Goal: Information Seeking & Learning: Learn about a topic

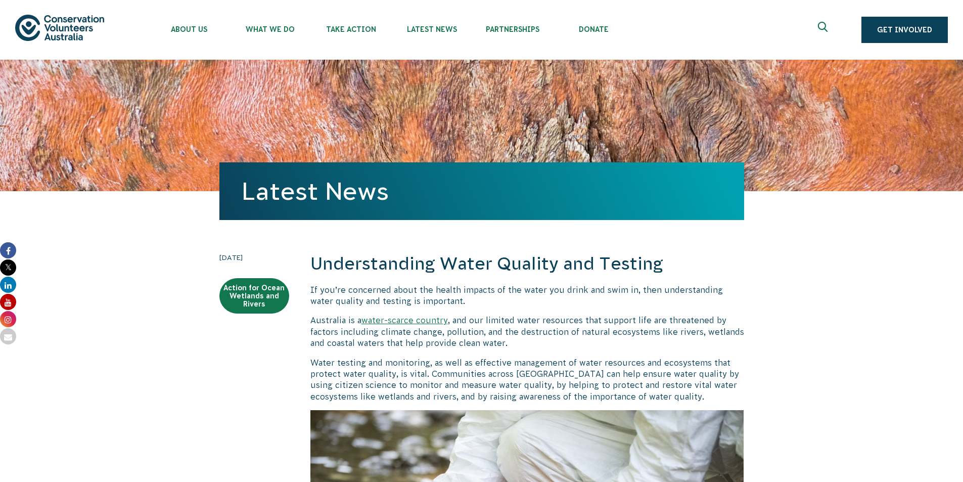
scroll to position [3789, 0]
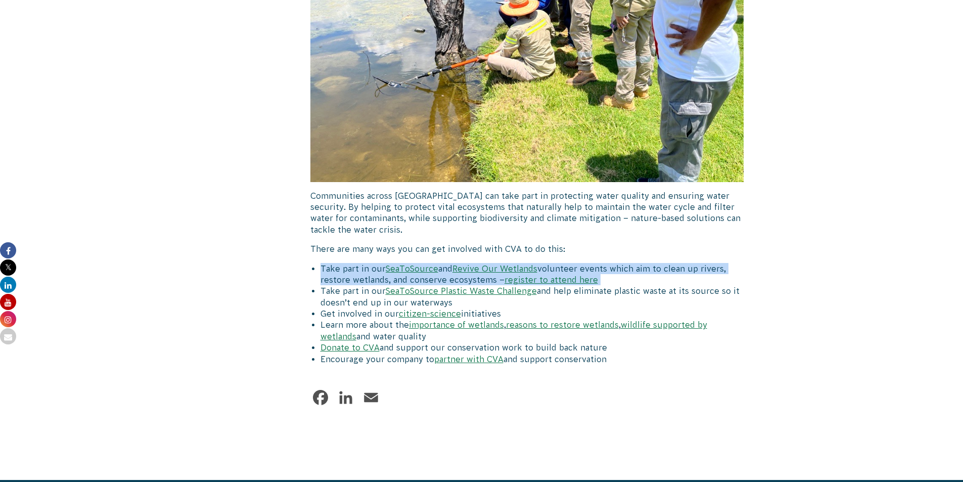
click at [331, 263] on li "Take part in our SeaToSource and Revive Our Wetlands volunteer events which aim…" at bounding box center [533, 274] width 424 height 23
click at [357, 263] on li "Take part in our SeaToSource and Revive Our Wetlands volunteer events which aim…" at bounding box center [533, 274] width 424 height 23
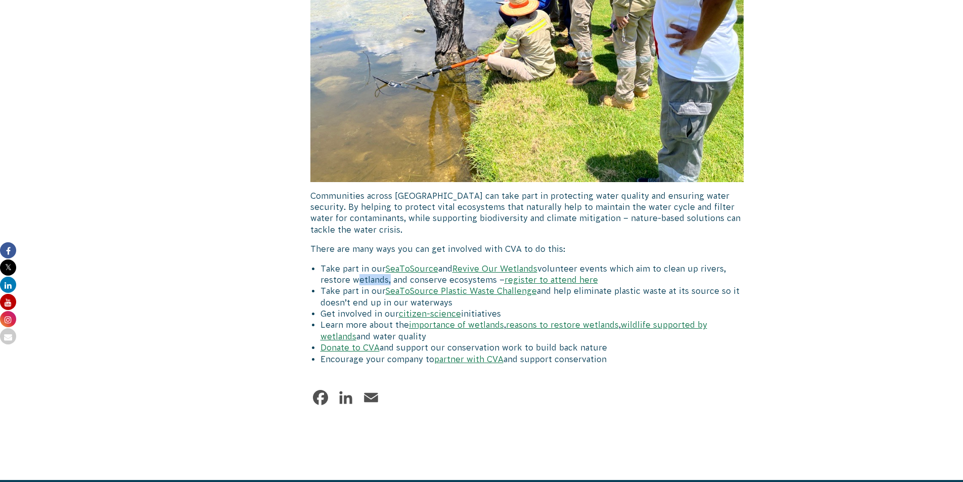
click at [357, 263] on li "Take part in our SeaToSource and Revive Our Wetlands volunteer events which aim…" at bounding box center [533, 274] width 424 height 23
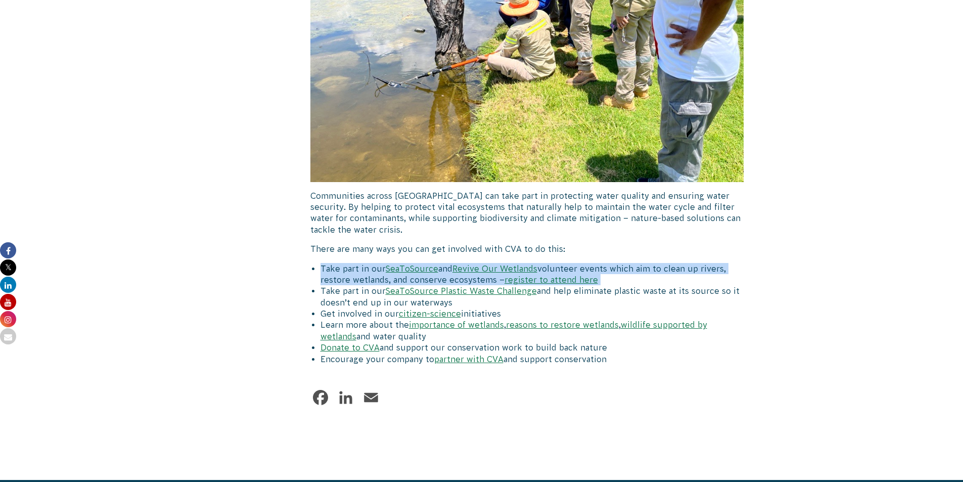
click at [357, 263] on li "Take part in our SeaToSource and Revive Our Wetlands volunteer events which aim…" at bounding box center [533, 274] width 424 height 23
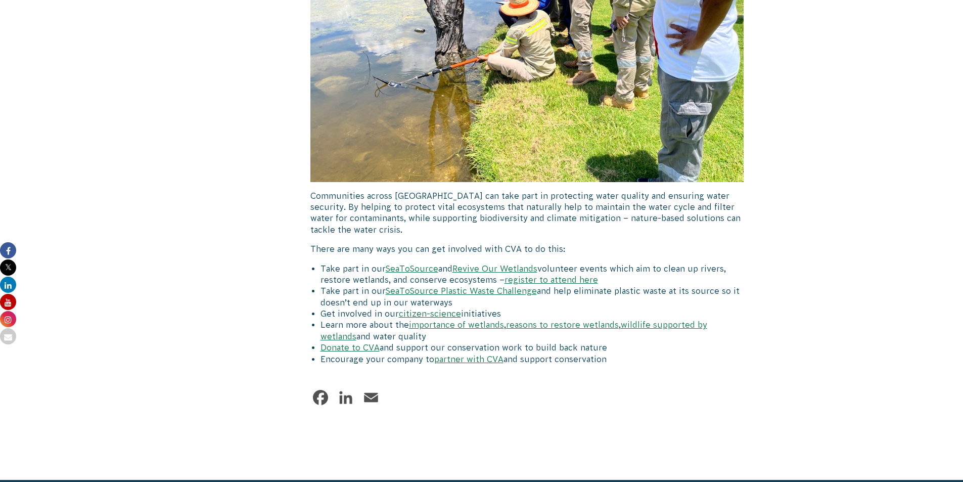
click at [356, 285] on li "Take part in our SeaToSource Plastic Waste Challenge and help eliminate plastic…" at bounding box center [533, 296] width 424 height 23
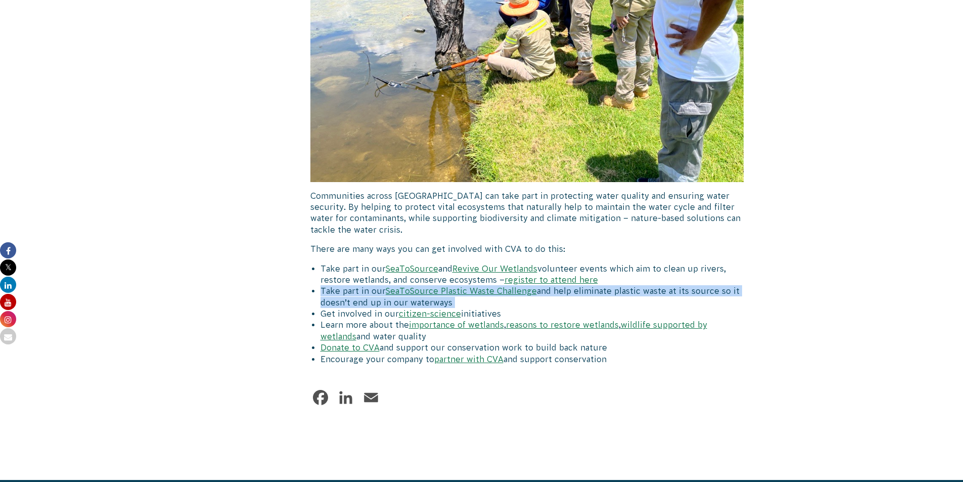
click at [356, 285] on li "Take part in our SeaToSource Plastic Waste Challenge and help eliminate plastic…" at bounding box center [533, 296] width 424 height 23
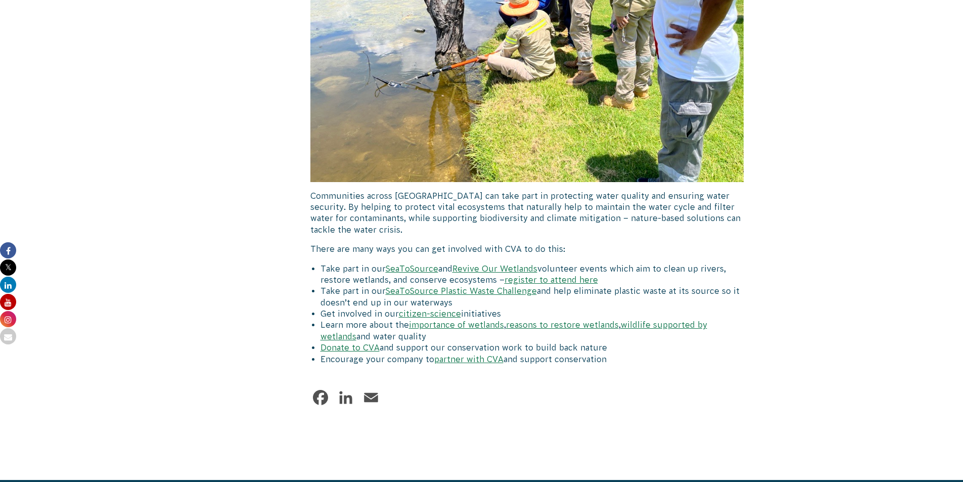
click at [357, 308] on li "Get involved in our citizen-science initiatives" at bounding box center [533, 313] width 424 height 11
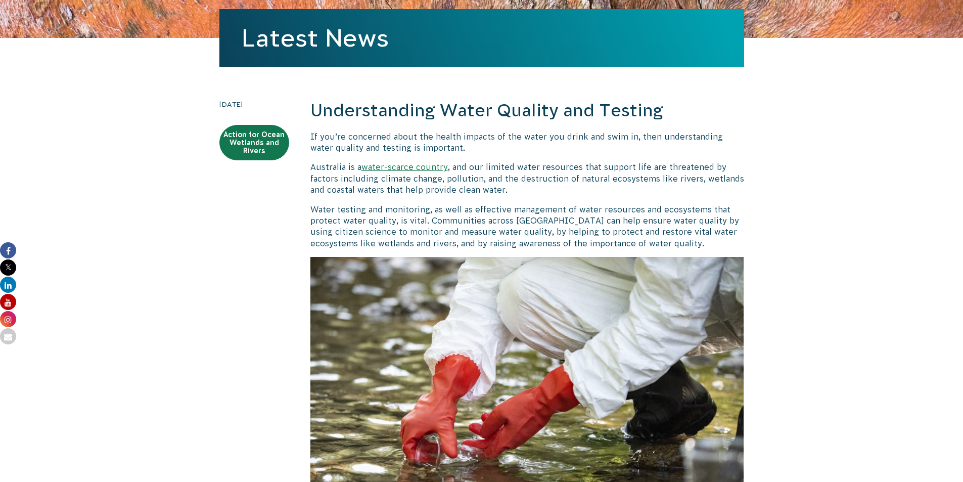
scroll to position [0, 0]
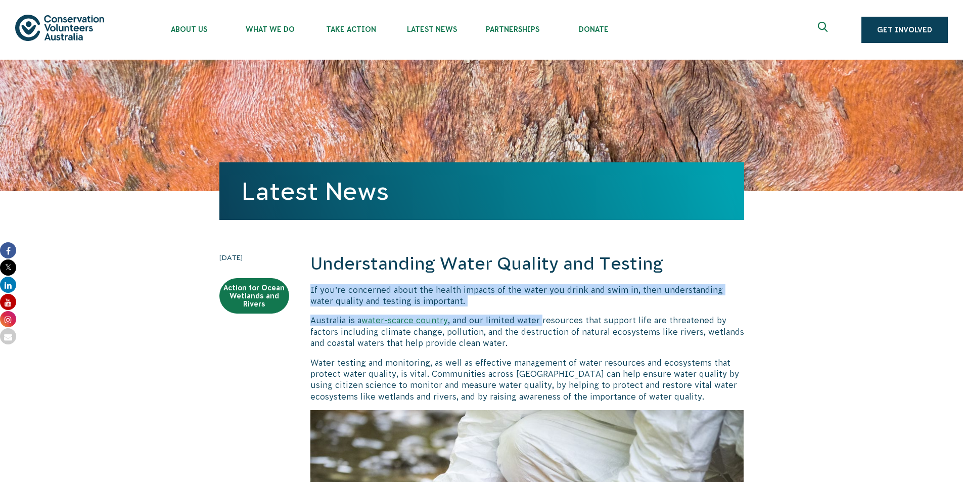
drag, startPoint x: 310, startPoint y: 288, endPoint x: 546, endPoint y: 321, distance: 237.4
click at [546, 321] on p "Australia is a water-scarce country , and our limited water resources that supp…" at bounding box center [527, 332] width 434 height 34
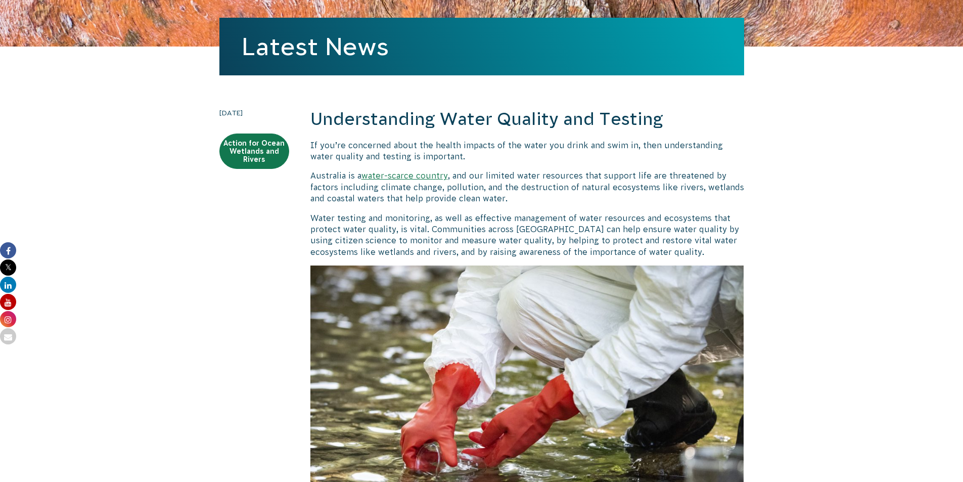
scroll to position [151, 0]
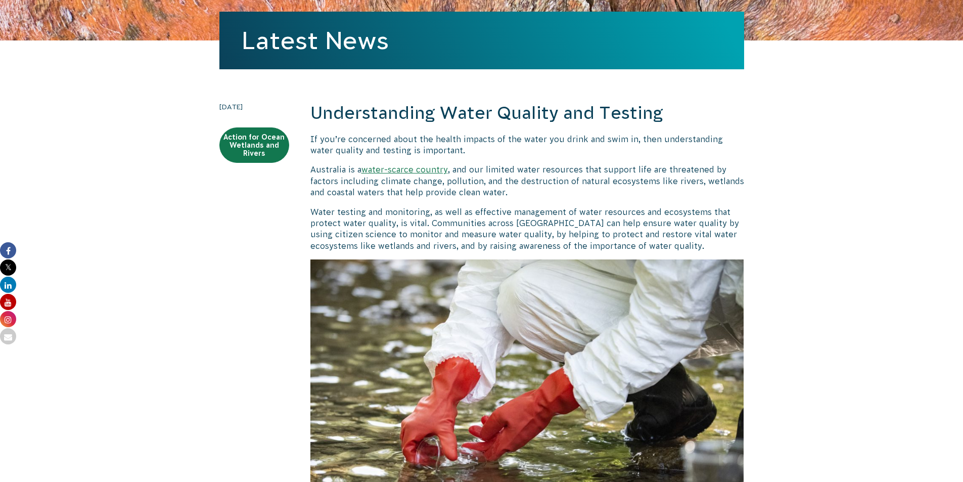
click at [496, 224] on p "Water testing and monitoring, as well as effective management of water resource…" at bounding box center [527, 229] width 434 height 46
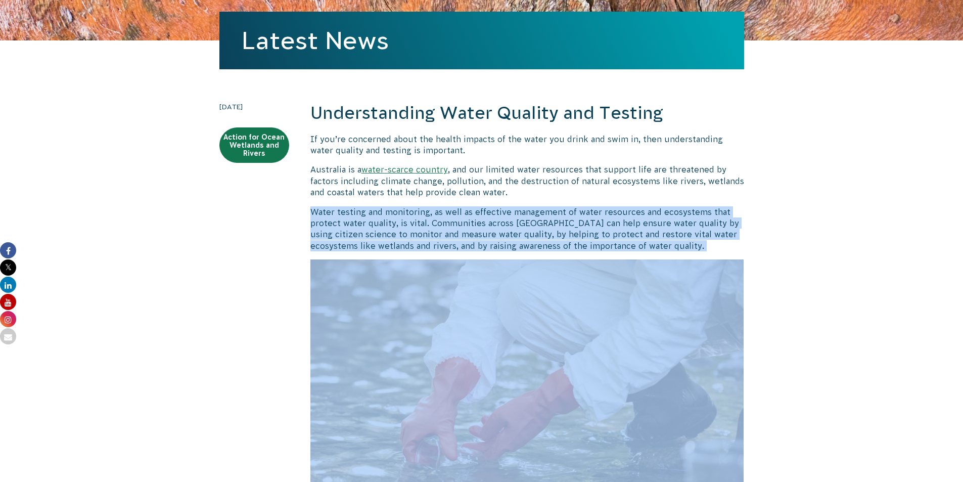
click at [496, 224] on p "Water testing and monitoring, as well as effective management of water resource…" at bounding box center [527, 229] width 434 height 46
click at [540, 220] on p "Water testing and monitoring, as well as effective management of water resource…" at bounding box center [527, 229] width 434 height 46
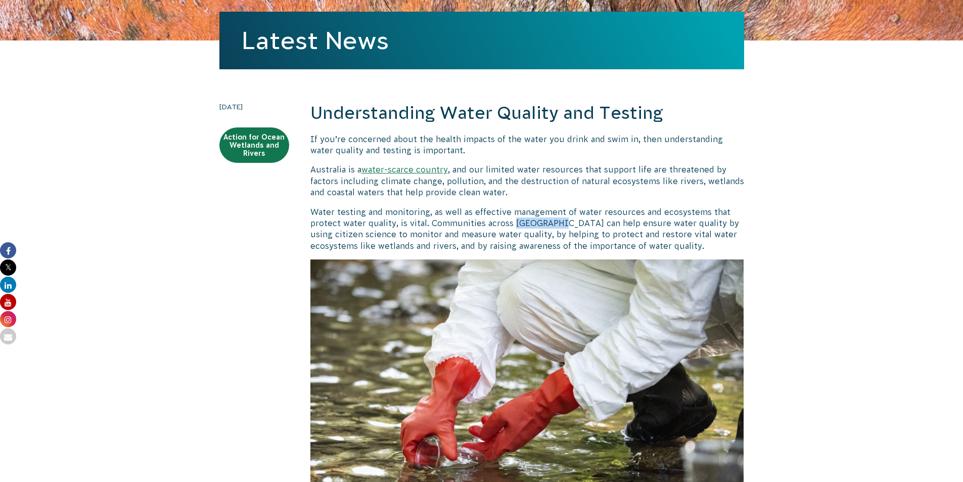
click at [540, 220] on p "Water testing and monitoring, as well as effective management of water resource…" at bounding box center [527, 229] width 434 height 46
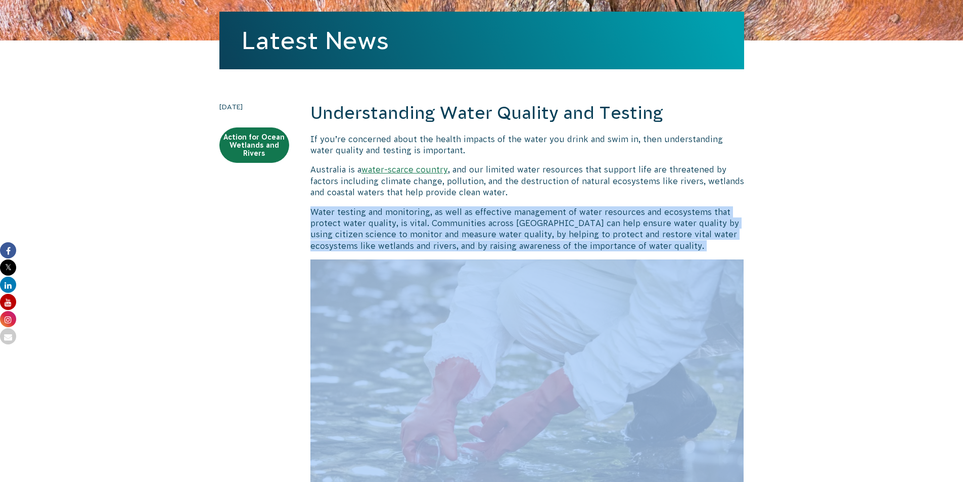
click at [540, 220] on p "Water testing and monitoring, as well as effective management of water resource…" at bounding box center [527, 229] width 434 height 46
click at [544, 223] on p "Water testing and monitoring, as well as effective management of water resource…" at bounding box center [527, 229] width 434 height 46
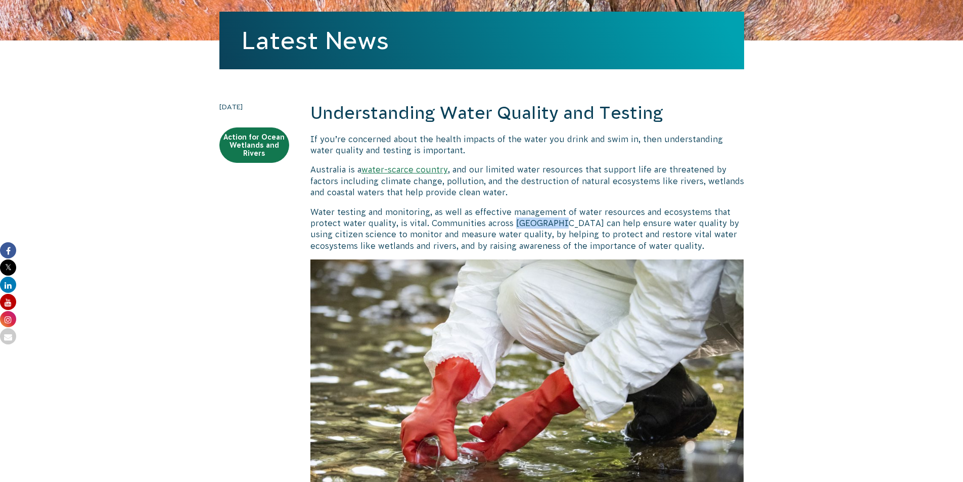
click at [544, 223] on p "Water testing and monitoring, as well as effective management of water resource…" at bounding box center [527, 229] width 434 height 46
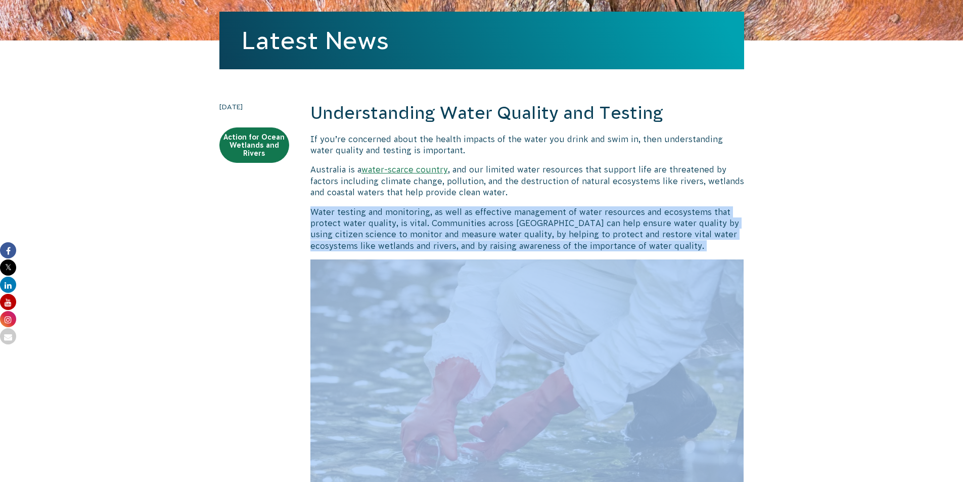
click at [544, 223] on p "Water testing and monitoring, as well as effective management of water resource…" at bounding box center [527, 229] width 434 height 46
click at [557, 226] on p "Water testing and monitoring, as well as effective management of water resource…" at bounding box center [527, 229] width 434 height 46
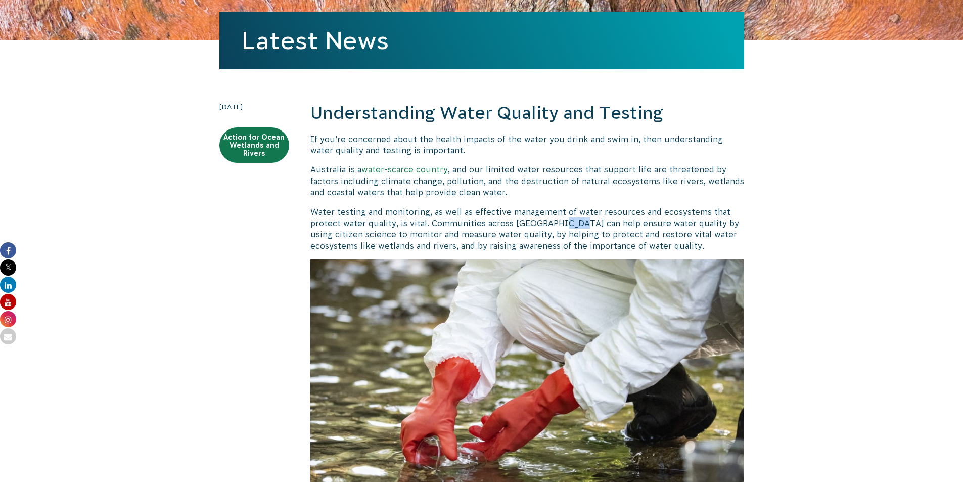
click at [557, 226] on p "Water testing and monitoring, as well as effective management of water resource…" at bounding box center [527, 229] width 434 height 46
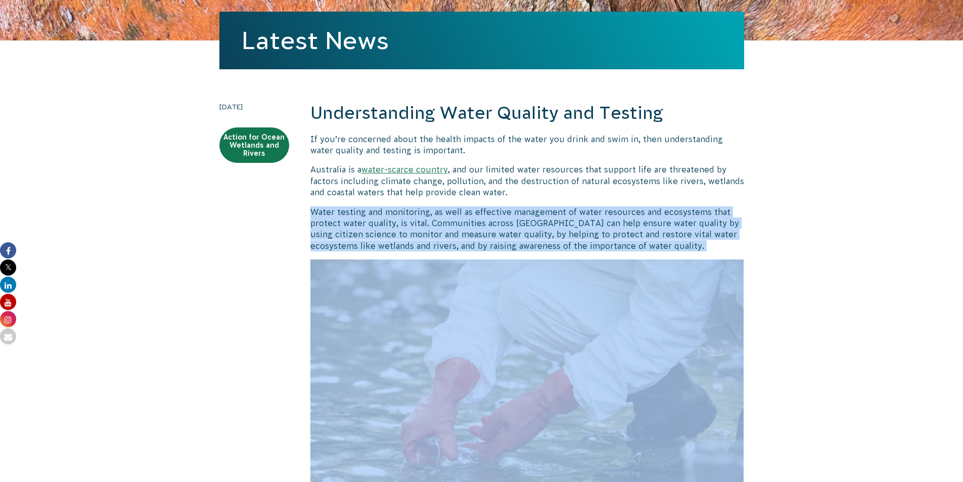
click at [557, 226] on p "Water testing and monitoring, as well as effective management of water resource…" at bounding box center [527, 229] width 434 height 46
click at [533, 223] on p "Water testing and monitoring, as well as effective management of water resource…" at bounding box center [527, 229] width 434 height 46
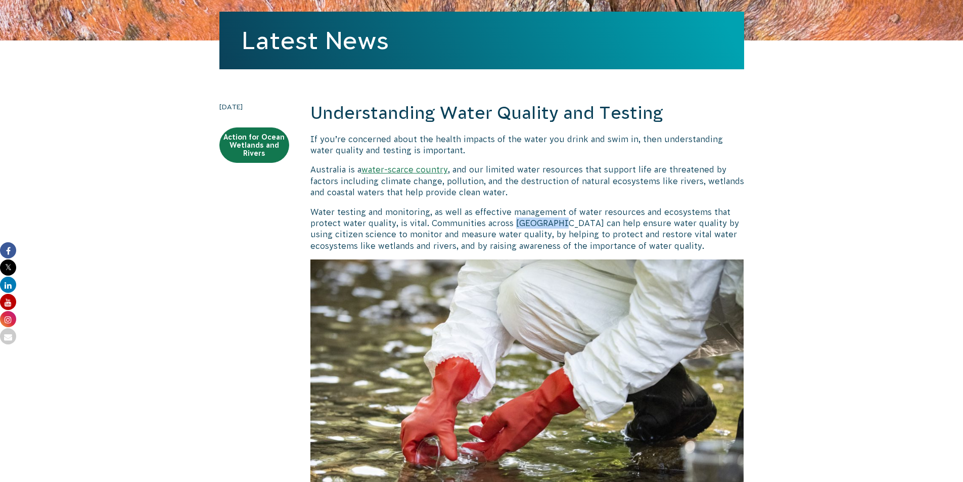
click at [533, 223] on p "Water testing and monitoring, as well as effective management of water resource…" at bounding box center [527, 229] width 434 height 46
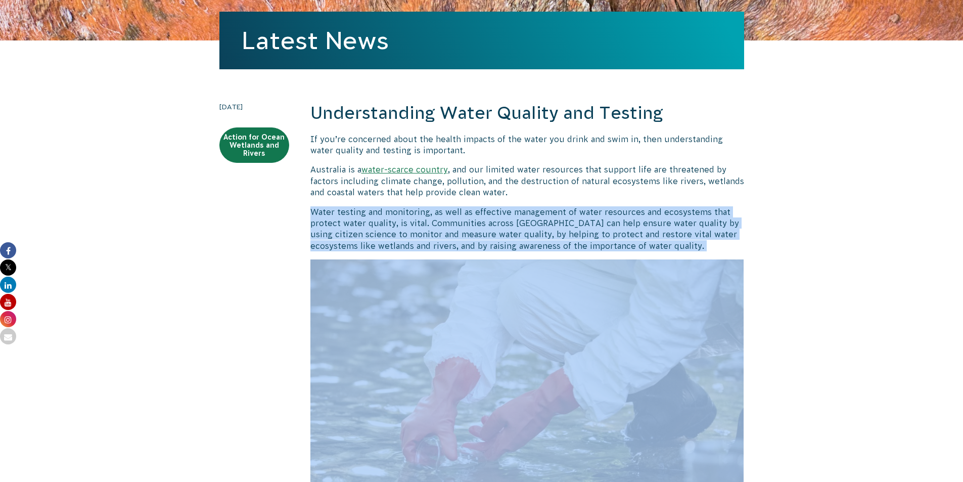
click at [533, 223] on p "Water testing and monitoring, as well as effective management of water resource…" at bounding box center [527, 229] width 434 height 46
click at [544, 224] on p "Water testing and monitoring, as well as effective management of water resource…" at bounding box center [527, 229] width 434 height 46
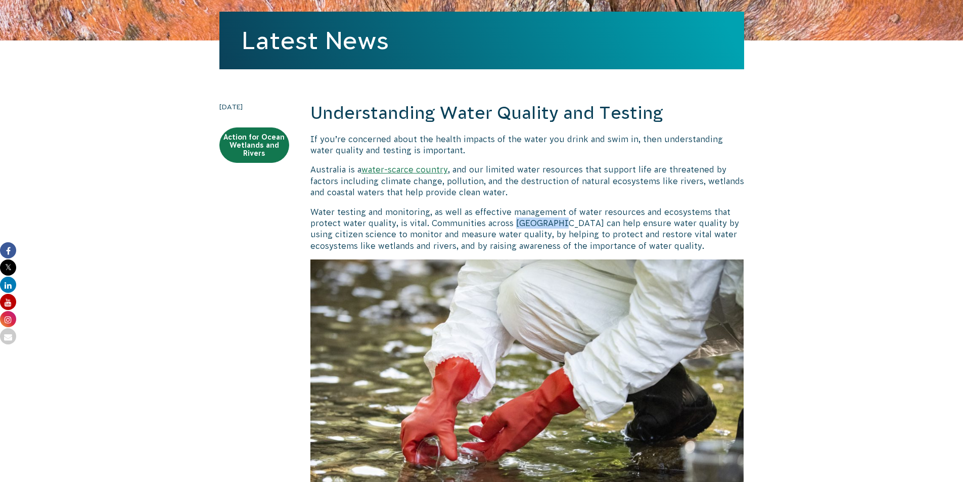
click at [544, 224] on p "Water testing and monitoring, as well as effective management of water resource…" at bounding box center [527, 229] width 434 height 46
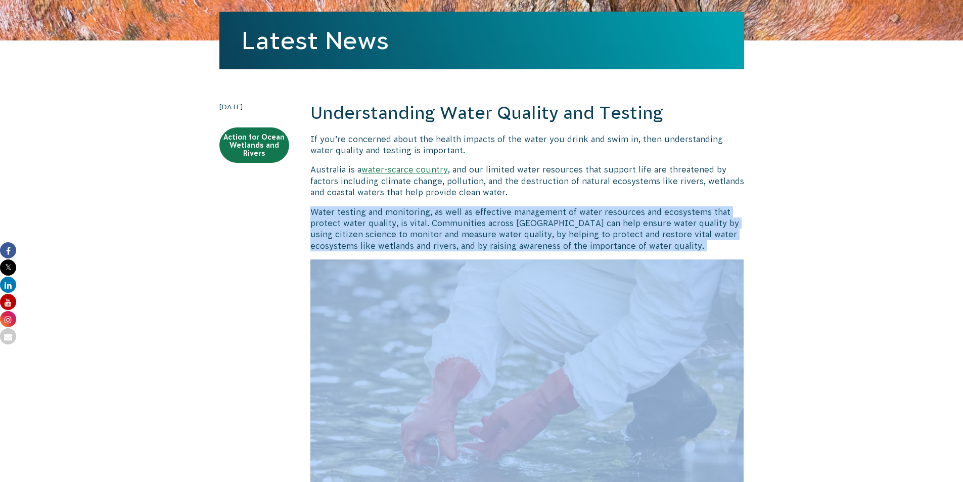
click at [544, 224] on p "Water testing and monitoring, as well as effective management of water resource…" at bounding box center [527, 229] width 434 height 46
click at [519, 224] on p "Water testing and monitoring, as well as effective management of water resource…" at bounding box center [527, 229] width 434 height 46
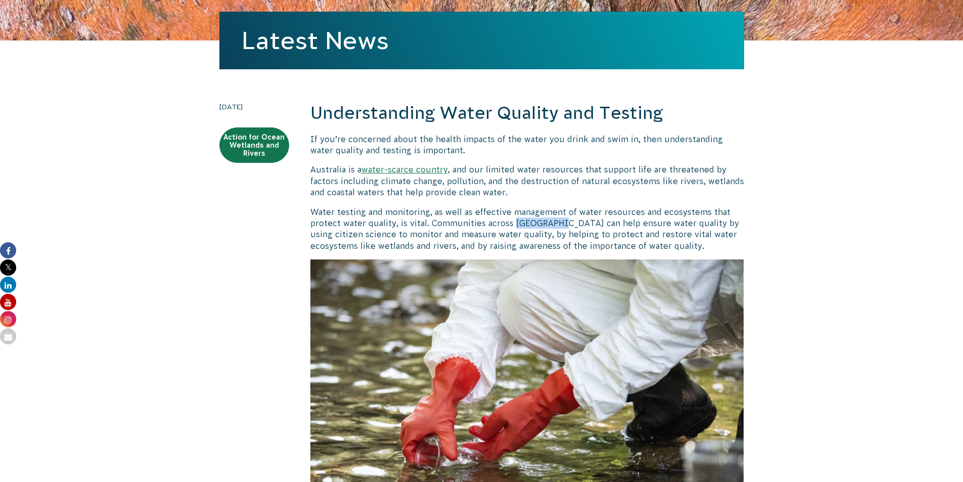
click at [519, 224] on p "Water testing and monitoring, as well as effective management of water resource…" at bounding box center [527, 229] width 434 height 46
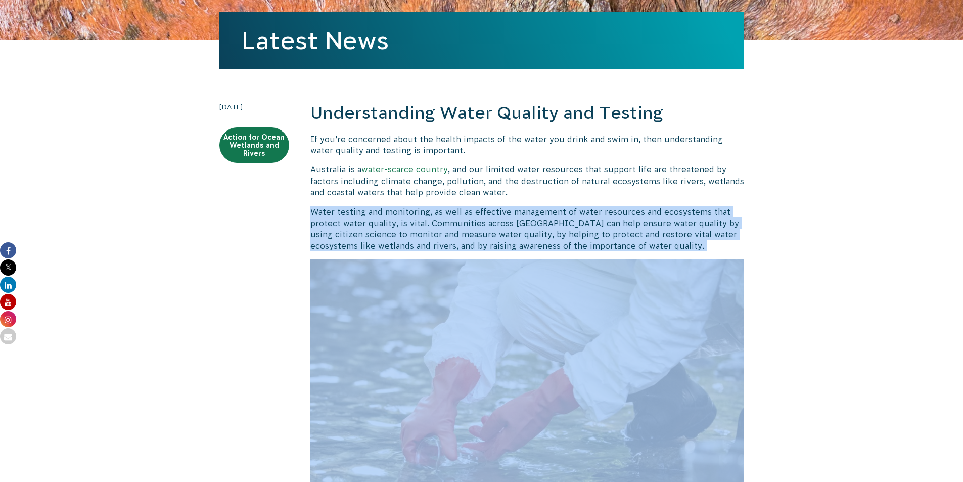
click at [519, 224] on p "Water testing and monitoring, as well as effective management of water resource…" at bounding box center [527, 229] width 434 height 46
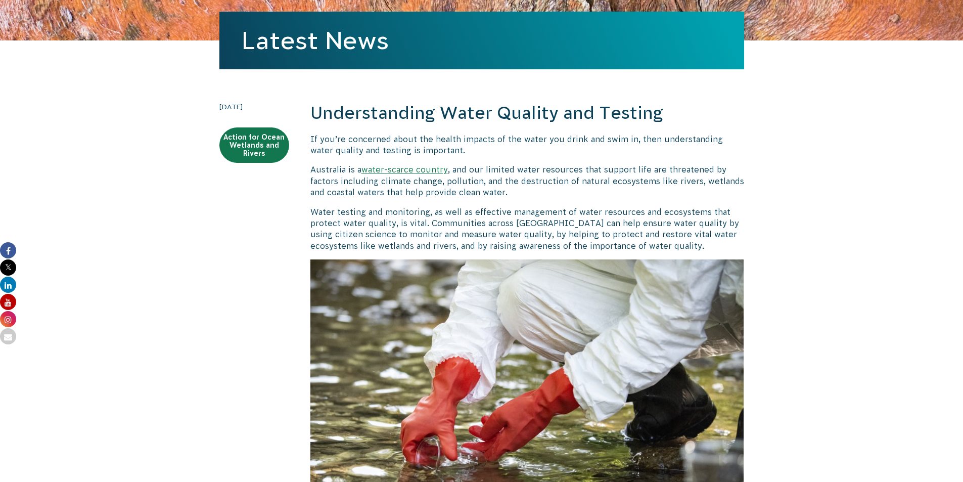
click at [517, 141] on p "If you’re concerned about the health impacts of the water you drink and swim in…" at bounding box center [527, 145] width 434 height 23
click at [518, 141] on p "If you’re concerned about the health impacts of the water you drink and swim in…" at bounding box center [527, 145] width 434 height 23
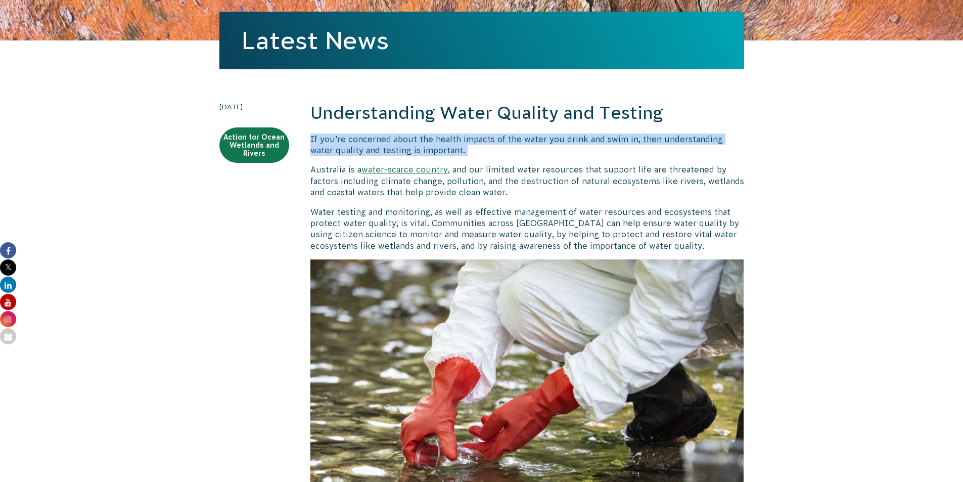
click at [518, 141] on p "If you’re concerned about the health impacts of the water you drink and swim in…" at bounding box center [527, 145] width 434 height 23
click at [533, 141] on p "If you’re concerned about the health impacts of the water you drink and swim in…" at bounding box center [527, 145] width 434 height 23
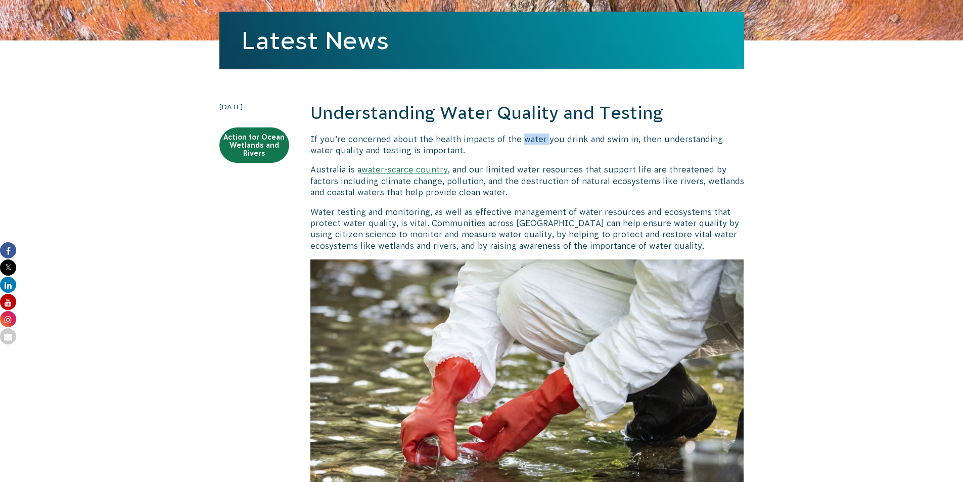
click at [533, 141] on p "If you’re concerned about the health impacts of the water you drink and swim in…" at bounding box center [527, 145] width 434 height 23
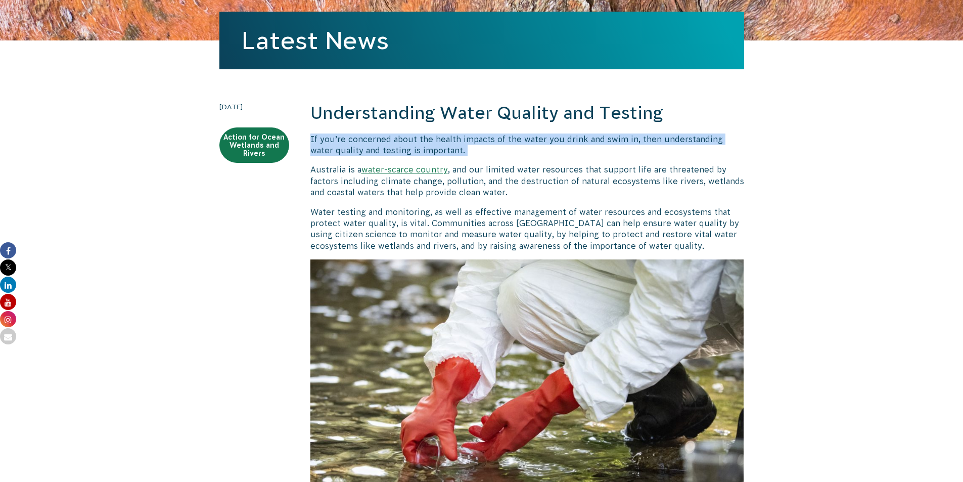
click at [533, 141] on p "If you’re concerned about the health impacts of the water you drink and swim in…" at bounding box center [527, 145] width 434 height 23
click at [566, 142] on p "If you’re concerned about the health impacts of the water you drink and swim in…" at bounding box center [527, 145] width 434 height 23
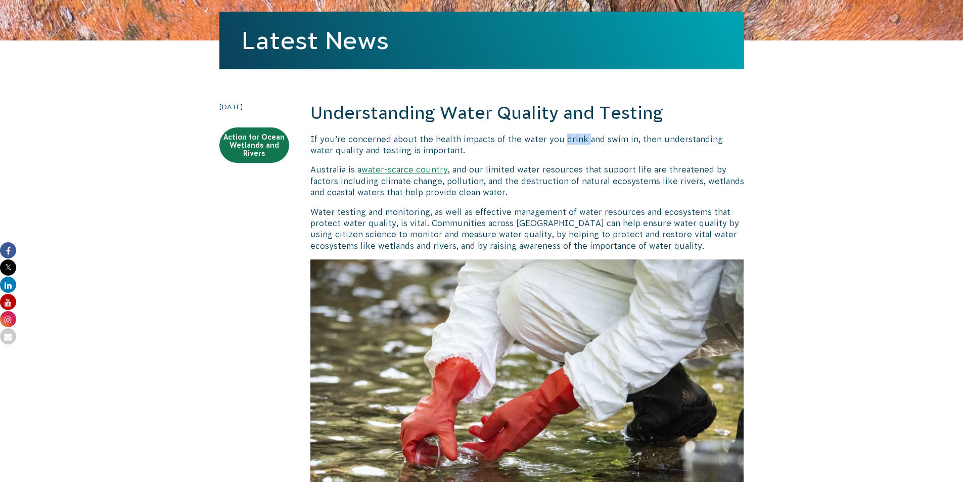
click at [566, 142] on p "If you’re concerned about the health impacts of the water you drink and swim in…" at bounding box center [527, 145] width 434 height 23
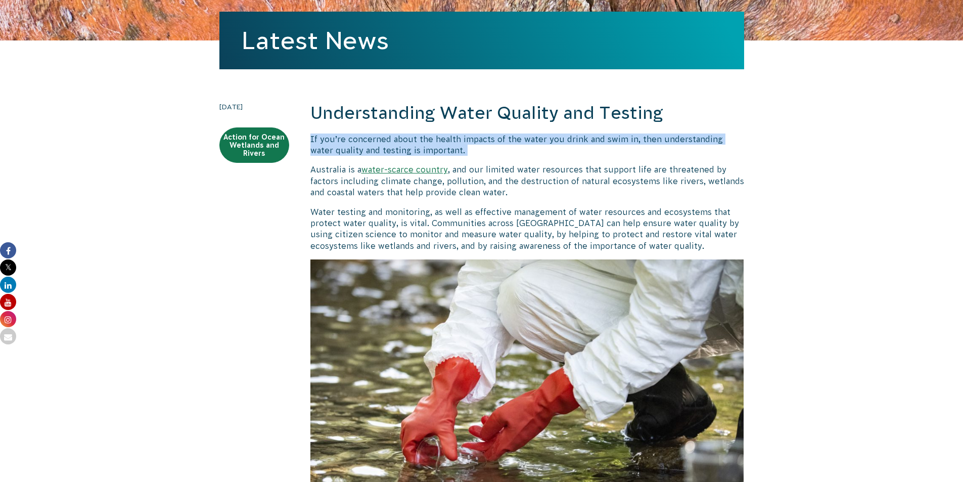
click at [566, 142] on p "If you’re concerned about the health impacts of the water you drink and swim in…" at bounding box center [527, 145] width 434 height 23
click at [590, 142] on p "If you’re concerned about the health impacts of the water you drink and swim in…" at bounding box center [527, 145] width 434 height 23
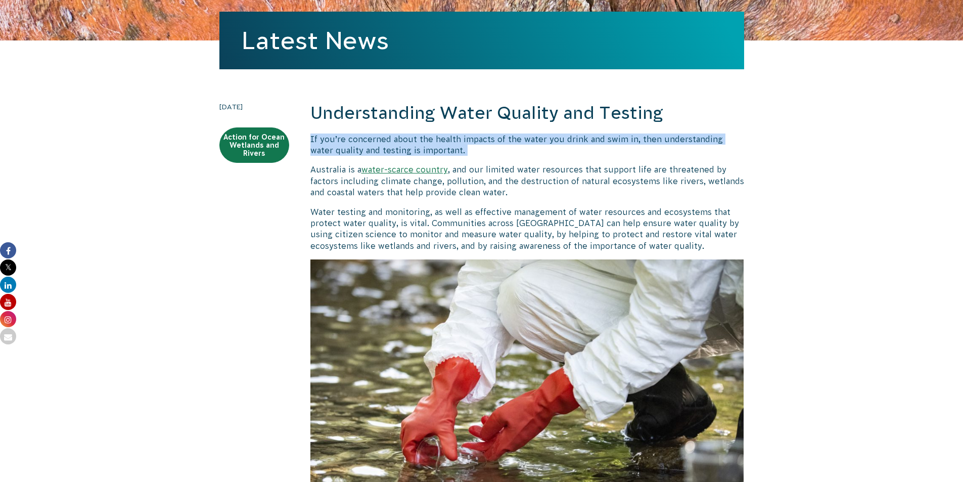
click at [590, 142] on p "If you’re concerned about the health impacts of the water you drink and swim in…" at bounding box center [527, 145] width 434 height 23
click at [615, 140] on p "If you’re concerned about the health impacts of the water you drink and swim in…" at bounding box center [527, 145] width 434 height 23
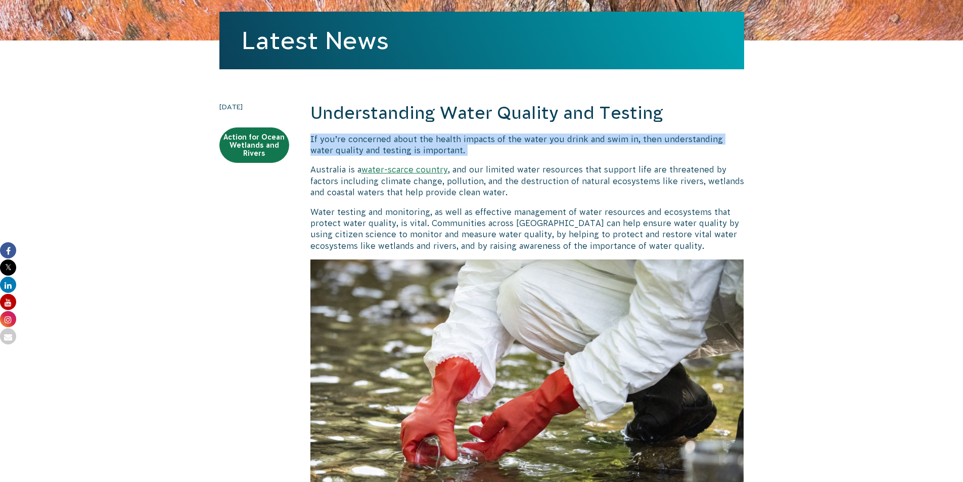
click at [350, 149] on p "If you’re concerned about the health impacts of the water you drink and swim in…" at bounding box center [527, 145] width 434 height 23
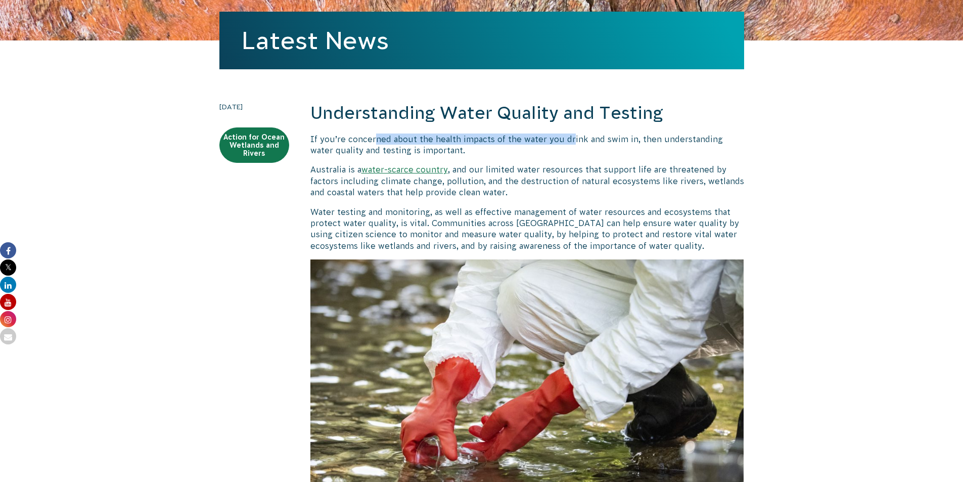
drag, startPoint x: 396, startPoint y: 142, endPoint x: 571, endPoint y: 142, distance: 175.0
click at [570, 143] on p "If you’re concerned about the health impacts of the water you drink and swim in…" at bounding box center [527, 145] width 434 height 23
click at [572, 142] on p "If you’re concerned about the health impacts of the water you drink and swim in…" at bounding box center [527, 145] width 434 height 23
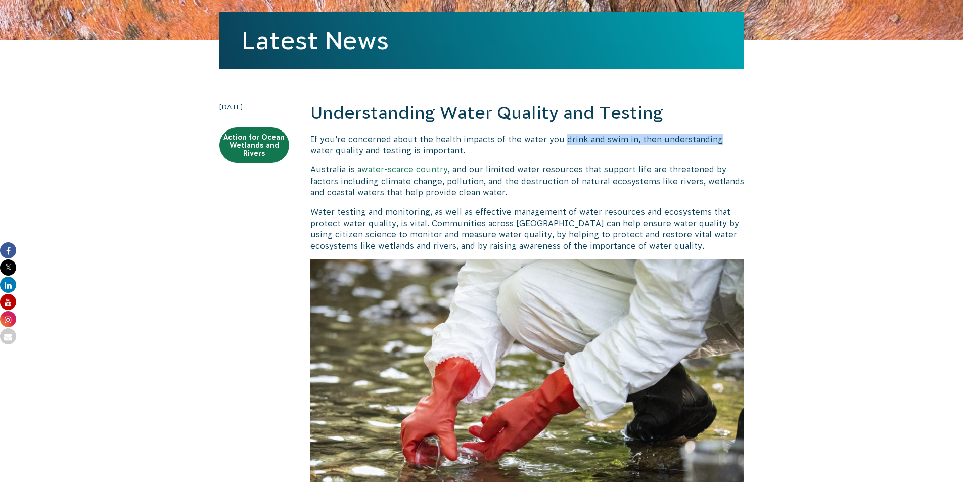
drag, startPoint x: 572, startPoint y: 142, endPoint x: 681, endPoint y: 138, distance: 109.3
click at [681, 138] on p "If you’re concerned about the health impacts of the water you drink and swim in…" at bounding box center [527, 145] width 434 height 23
click at [681, 139] on p "If you’re concerned about the health impacts of the water you drink and swim in…" at bounding box center [527, 145] width 434 height 23
drag, startPoint x: 325, startPoint y: 152, endPoint x: 433, endPoint y: 150, distance: 108.2
click at [433, 150] on p "If you’re concerned about the health impacts of the water you drink and swim in…" at bounding box center [527, 145] width 434 height 23
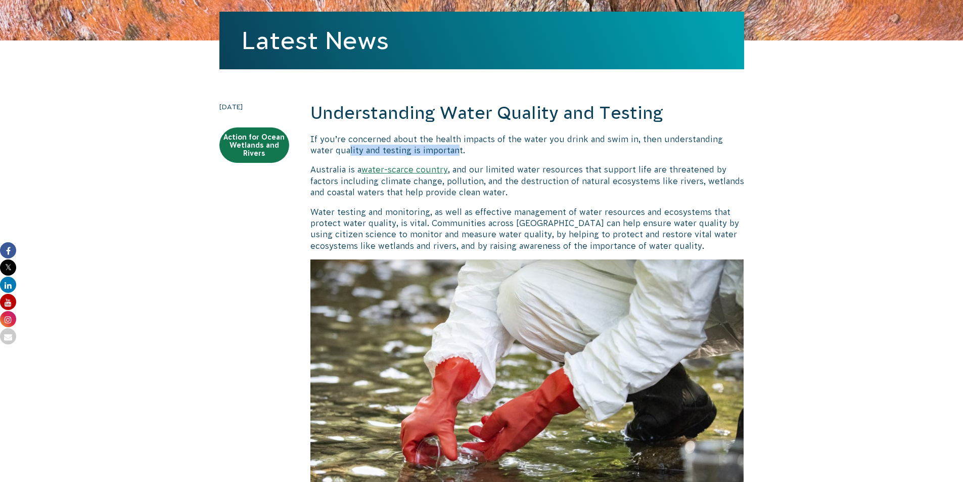
click at [429, 151] on p "If you’re concerned about the health impacts of the water you drink and swim in…" at bounding box center [527, 145] width 434 height 23
drag, startPoint x: 321, startPoint y: 171, endPoint x: 482, endPoint y: 173, distance: 160.8
click at [482, 173] on p "Australia is a water-scarce country , and our limited water resources that supp…" at bounding box center [527, 181] width 434 height 34
click at [499, 173] on p "Australia is a water-scarce country , and our limited water resources that supp…" at bounding box center [527, 181] width 434 height 34
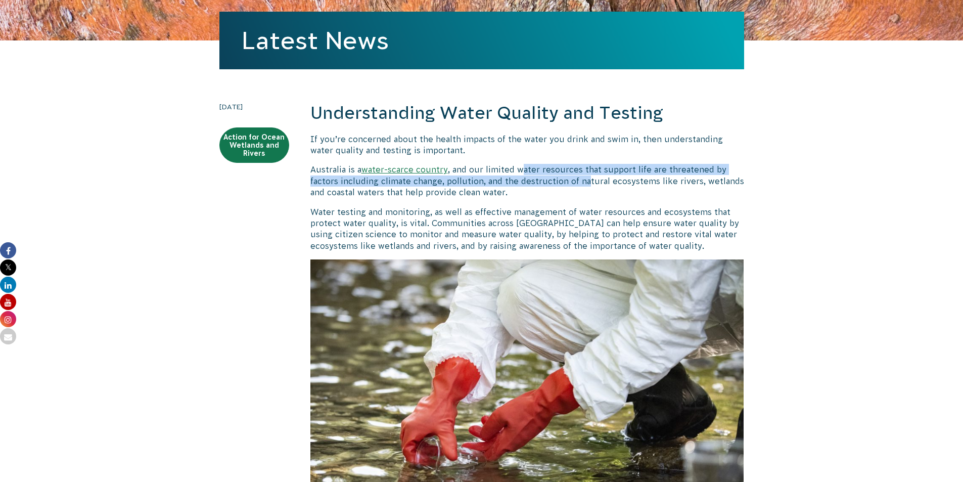
drag, startPoint x: 522, startPoint y: 171, endPoint x: 593, endPoint y: 182, distance: 71.6
click at [589, 182] on p "Australia is a water-scarce country , and our limited water resources that supp…" at bounding box center [527, 181] width 434 height 34
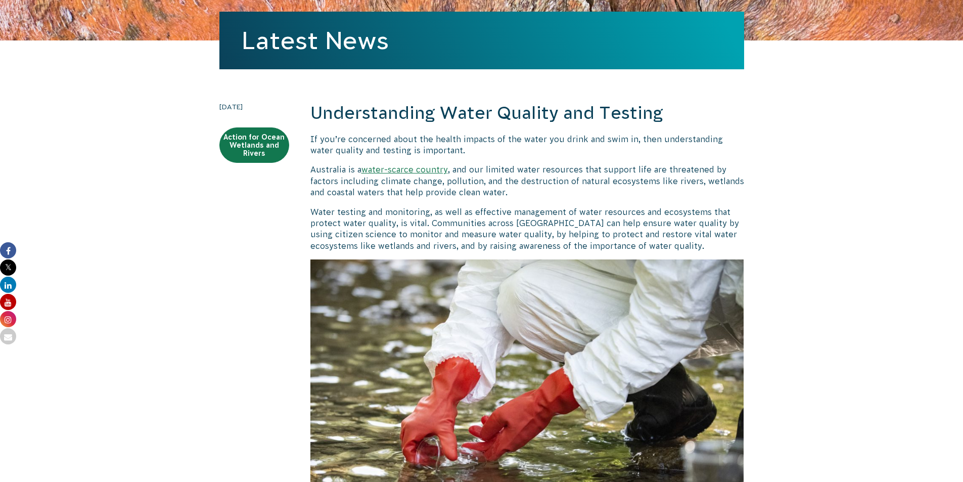
click at [594, 182] on p "Australia is a water-scarce country , and our limited water resources that supp…" at bounding box center [527, 181] width 434 height 34
click at [338, 211] on p "Water testing and monitoring, as well as effective management of water resource…" at bounding box center [527, 229] width 434 height 46
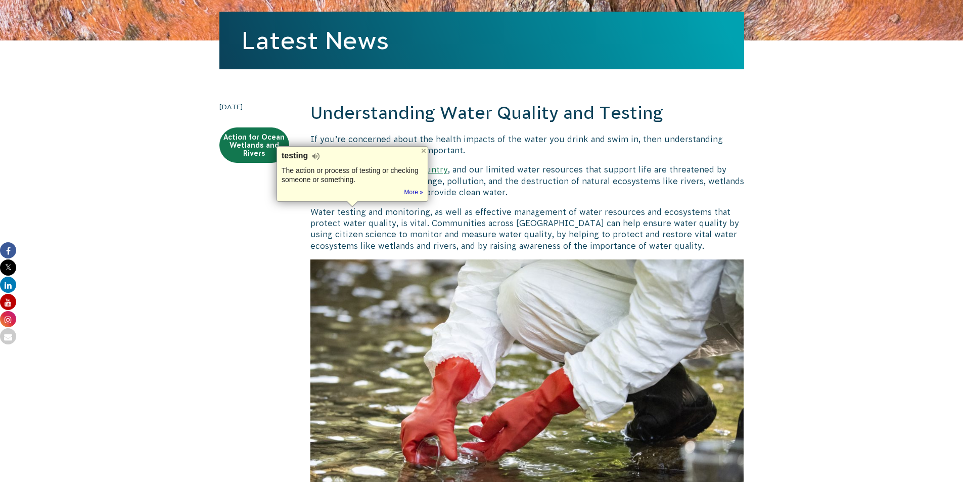
click at [391, 220] on p "Water testing and monitoring, as well as effective management of water resource…" at bounding box center [527, 229] width 434 height 46
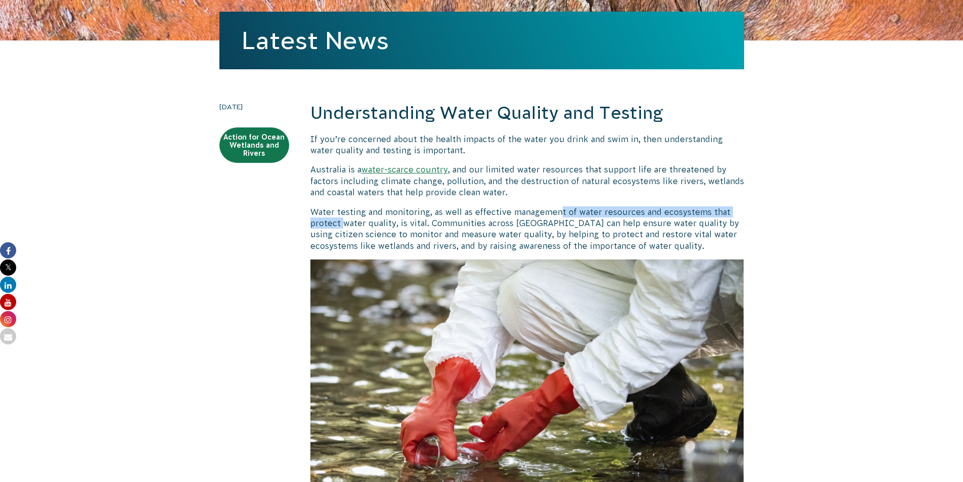
drag, startPoint x: 343, startPoint y: 217, endPoint x: 558, endPoint y: 213, distance: 214.5
click at [558, 213] on p "Water testing and monitoring, as well as effective management of water resource…" at bounding box center [527, 229] width 434 height 46
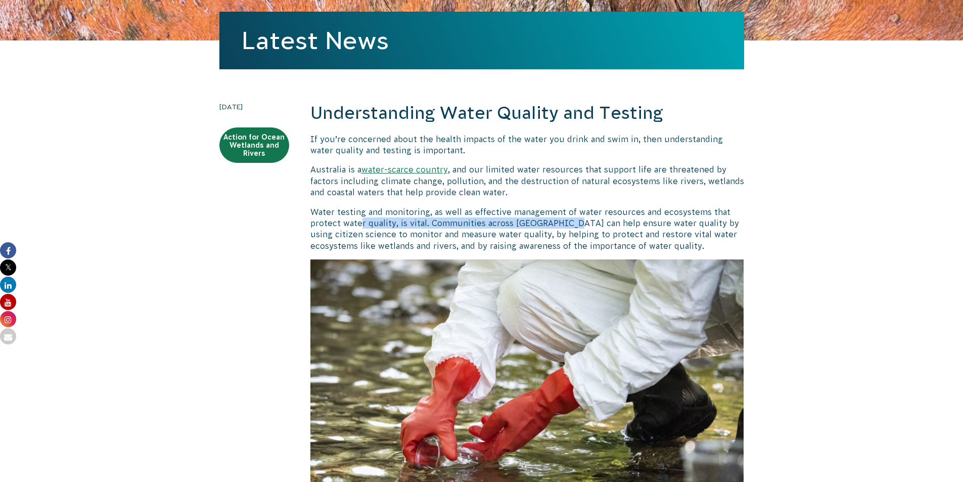
drag, startPoint x: 363, startPoint y: 221, endPoint x: 563, endPoint y: 222, distance: 200.3
click at [563, 222] on p "Water testing and monitoring, as well as effective management of water resource…" at bounding box center [527, 229] width 434 height 46
click at [542, 224] on p "Water testing and monitoring, as well as effective management of water resource…" at bounding box center [527, 229] width 434 height 46
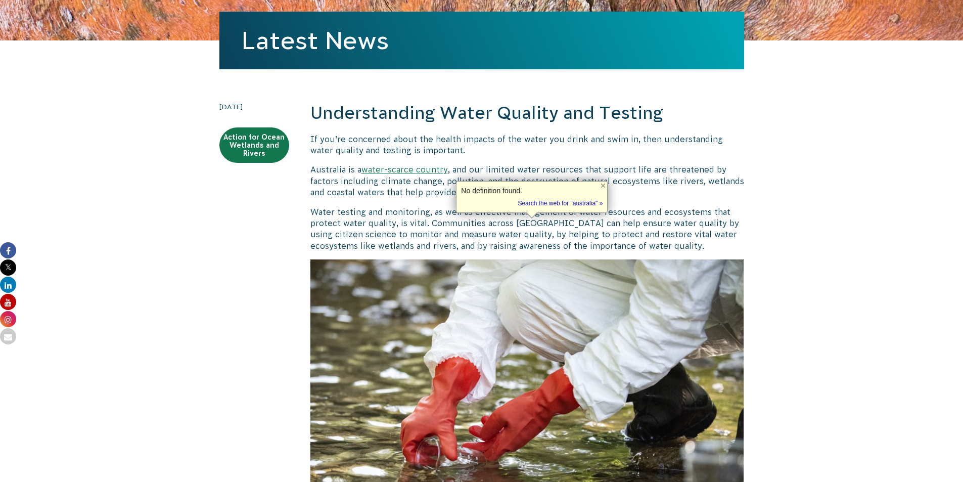
click at [486, 229] on p "Water testing and monitoring, as well as effective management of water resource…" at bounding box center [527, 229] width 434 height 46
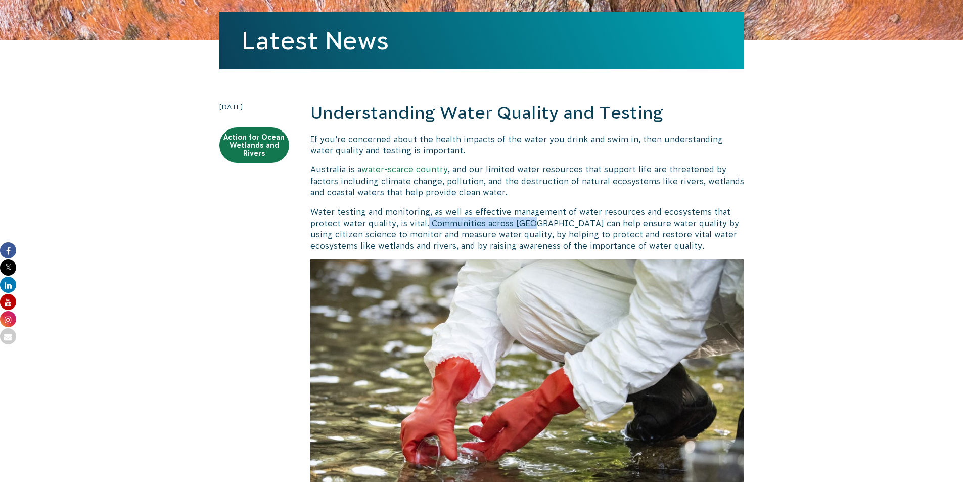
drag, startPoint x: 429, startPoint y: 224, endPoint x: 531, endPoint y: 219, distance: 102.8
click at [531, 219] on p "Water testing and monitoring, as well as effective management of water resource…" at bounding box center [527, 229] width 434 height 46
drag, startPoint x: 431, startPoint y: 224, endPoint x: 668, endPoint y: 223, distance: 236.7
click at [668, 223] on p "Water testing and monitoring, as well as effective management of water resource…" at bounding box center [527, 229] width 434 height 46
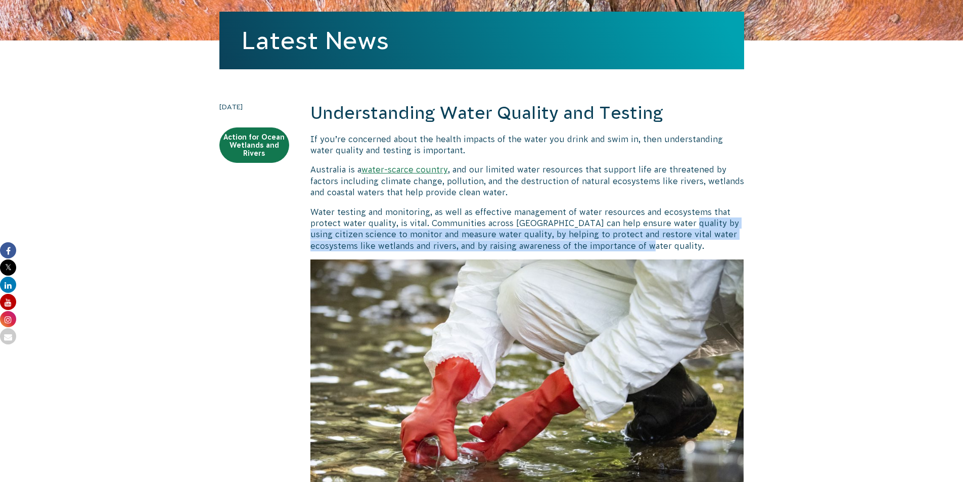
drag, startPoint x: 672, startPoint y: 224, endPoint x: 617, endPoint y: 246, distance: 58.7
click at [618, 248] on p "Water testing and monitoring, as well as effective management of water resource…" at bounding box center [527, 229] width 434 height 46
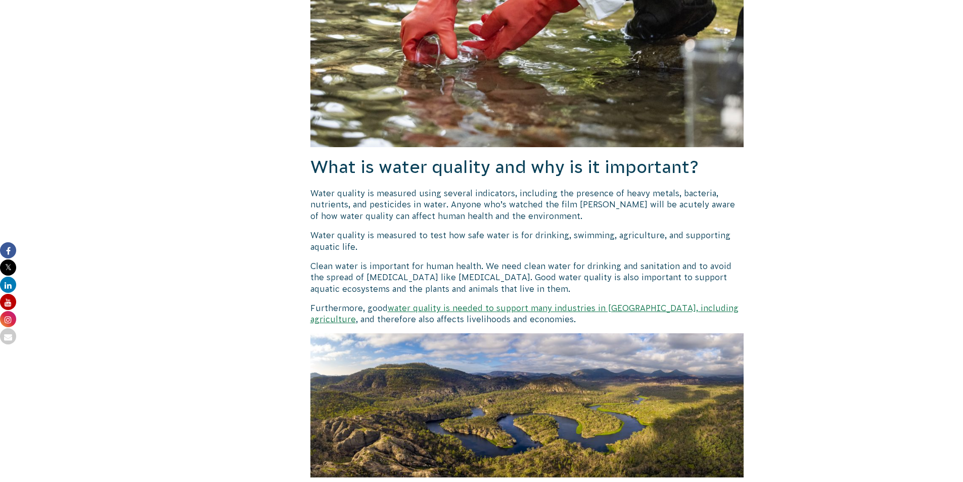
scroll to position [555, 0]
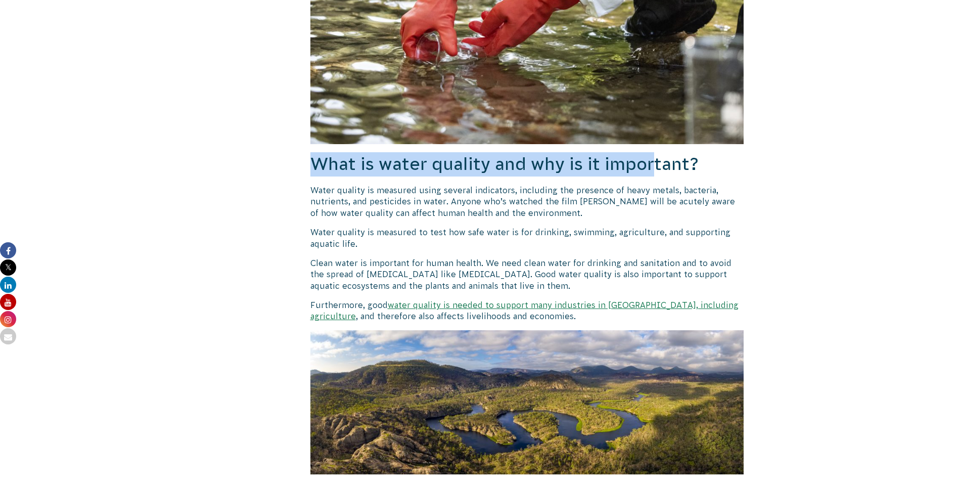
drag, startPoint x: 324, startPoint y: 160, endPoint x: 650, endPoint y: 161, distance: 326.2
click at [650, 161] on h2 "What is water quality and why is it important?" at bounding box center [527, 164] width 434 height 24
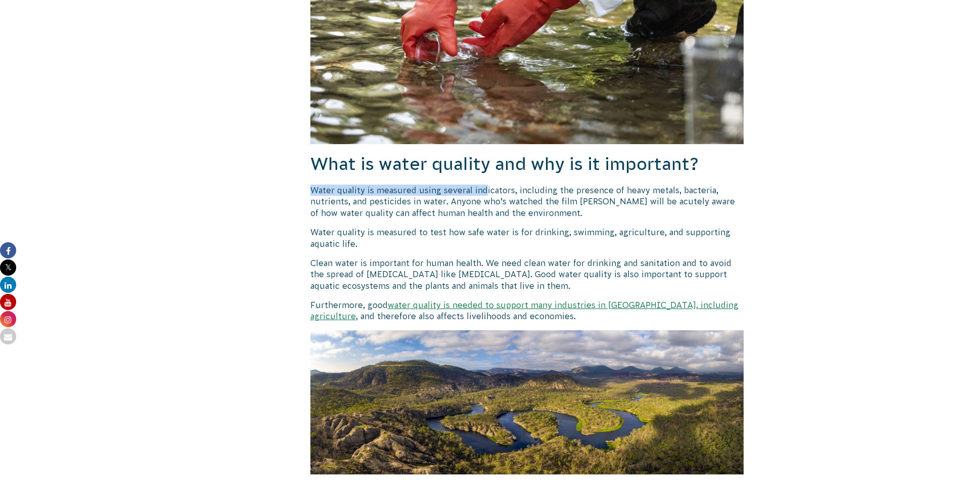
drag, startPoint x: 312, startPoint y: 192, endPoint x: 483, endPoint y: 191, distance: 171.4
click at [483, 191] on p "Water quality is measured using several indicators, including the presence of h…" at bounding box center [527, 202] width 434 height 34
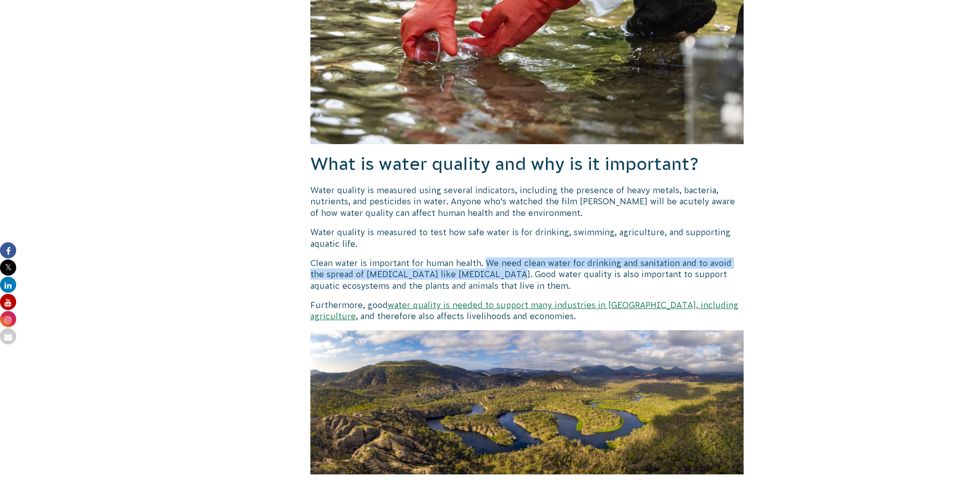
drag, startPoint x: 486, startPoint y: 264, endPoint x: 483, endPoint y: 277, distance: 13.4
click at [483, 277] on p "Clean water is important for human health. We need clean water for drinking and…" at bounding box center [527, 274] width 434 height 34
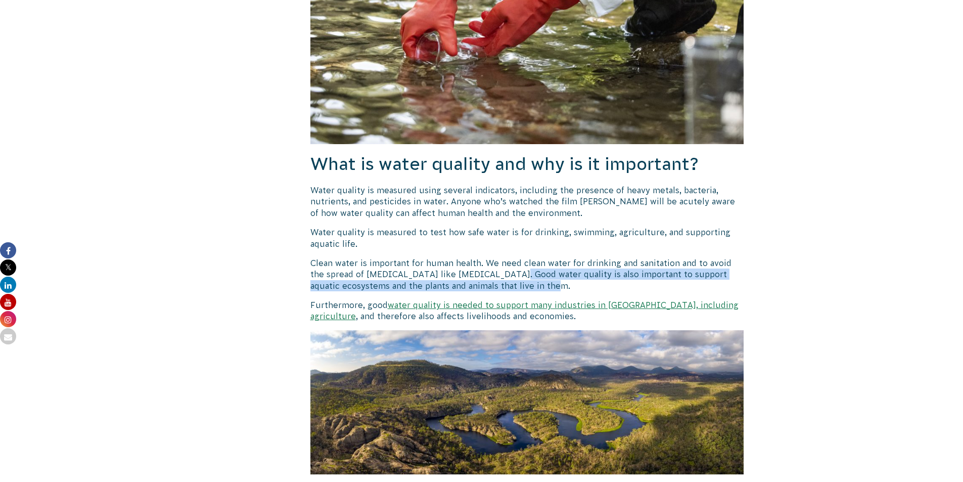
drag, startPoint x: 486, startPoint y: 273, endPoint x: 548, endPoint y: 284, distance: 62.3
click at [548, 284] on p "Clean water is important for human health. We need clean water for drinking and…" at bounding box center [527, 274] width 434 height 34
click at [548, 285] on p "Clean water is important for human health. We need clean water for drinking and…" at bounding box center [527, 274] width 434 height 34
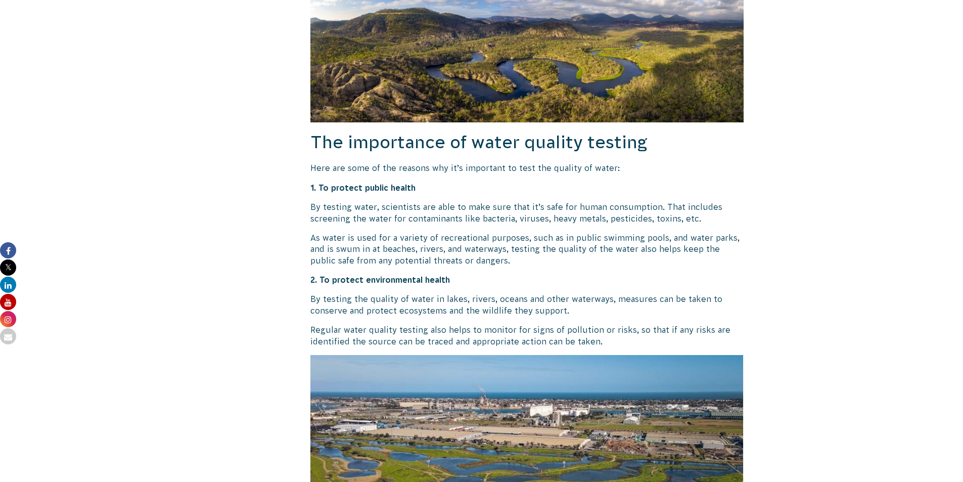
scroll to position [908, 0]
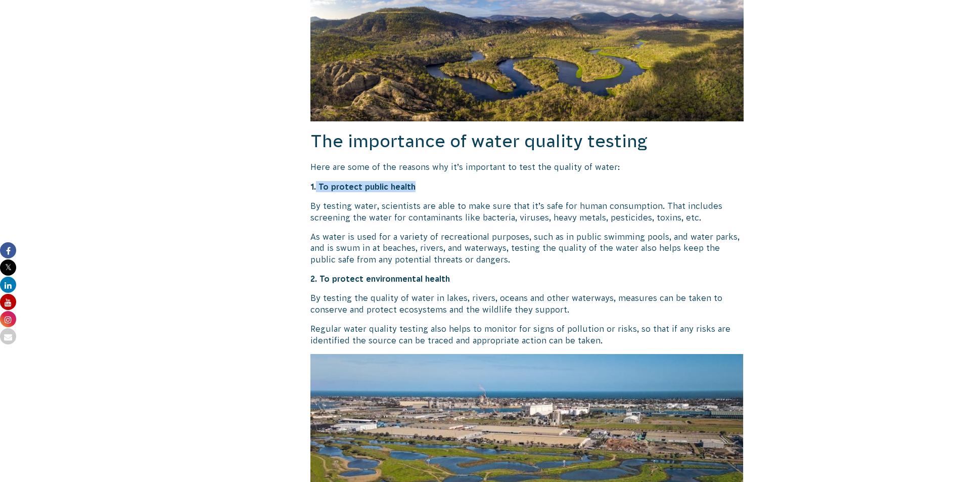
drag, startPoint x: 316, startPoint y: 187, endPoint x: 434, endPoint y: 181, distance: 118.0
click at [434, 181] on p "1. To protect public health" at bounding box center [527, 186] width 434 height 11
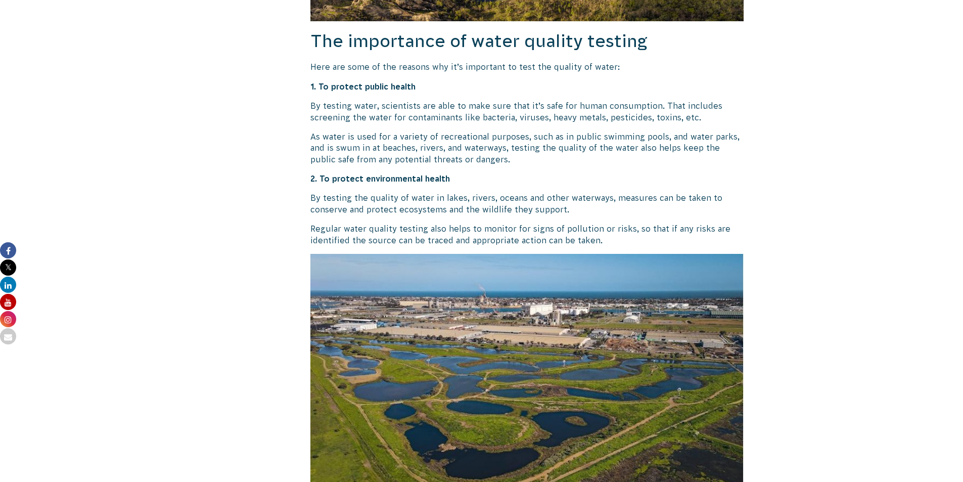
scroll to position [1009, 0]
drag, startPoint x: 327, startPoint y: 180, endPoint x: 436, endPoint y: 178, distance: 108.7
click at [430, 178] on strong "2. To protect environmental health" at bounding box center [380, 177] width 140 height 9
click at [464, 177] on p "2. To protect environmental health" at bounding box center [527, 177] width 434 height 11
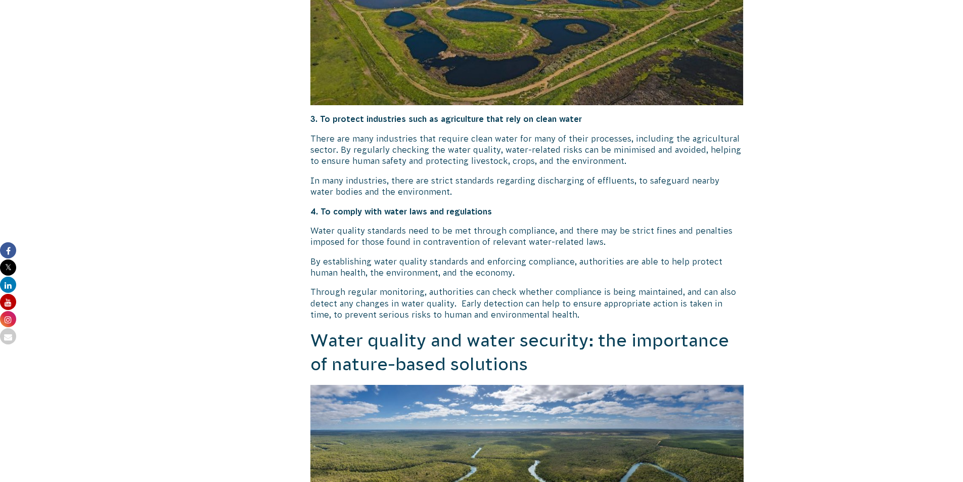
scroll to position [1413, 0]
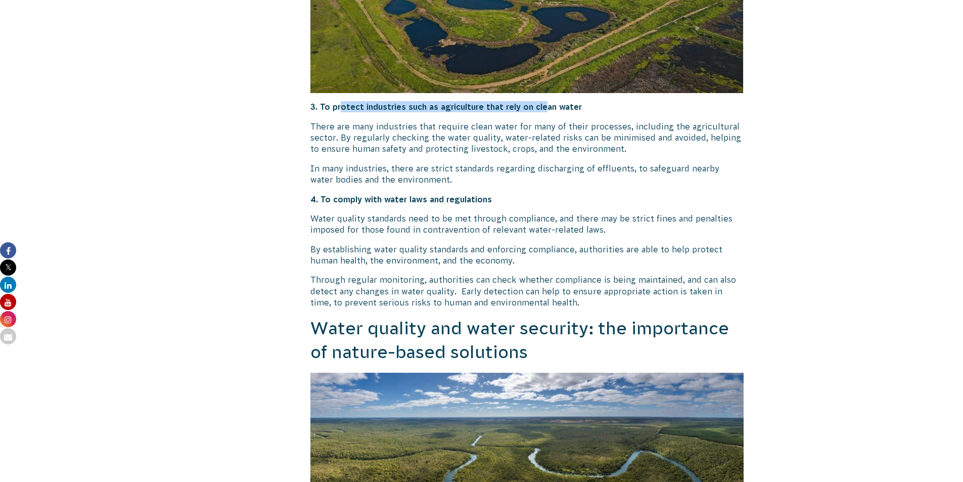
drag, startPoint x: 340, startPoint y: 106, endPoint x: 554, endPoint y: 112, distance: 214.5
click at [554, 112] on p "3. To protect industries such as agriculture that rely on clean water" at bounding box center [527, 106] width 434 height 11
drag, startPoint x: 333, startPoint y: 201, endPoint x: 790, endPoint y: 171, distance: 458.1
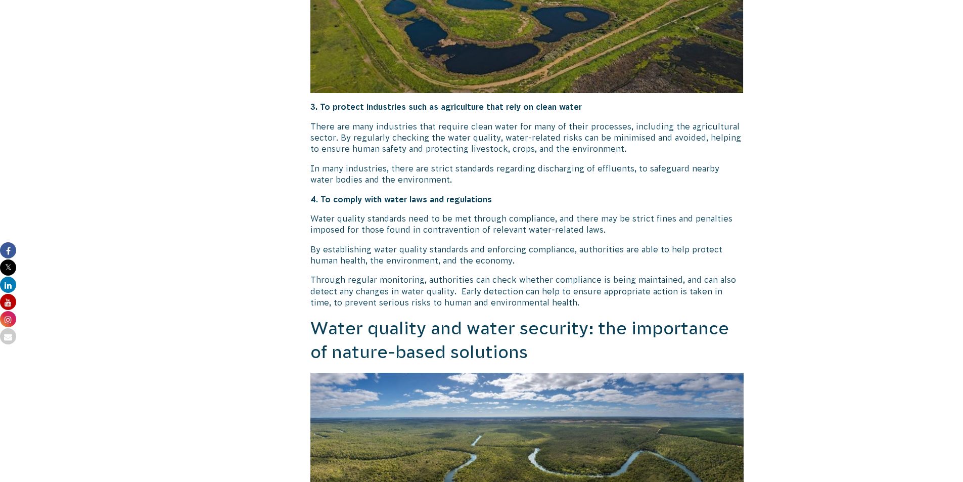
click at [570, 203] on p "4. To comply with water laws and regulations" at bounding box center [527, 199] width 434 height 11
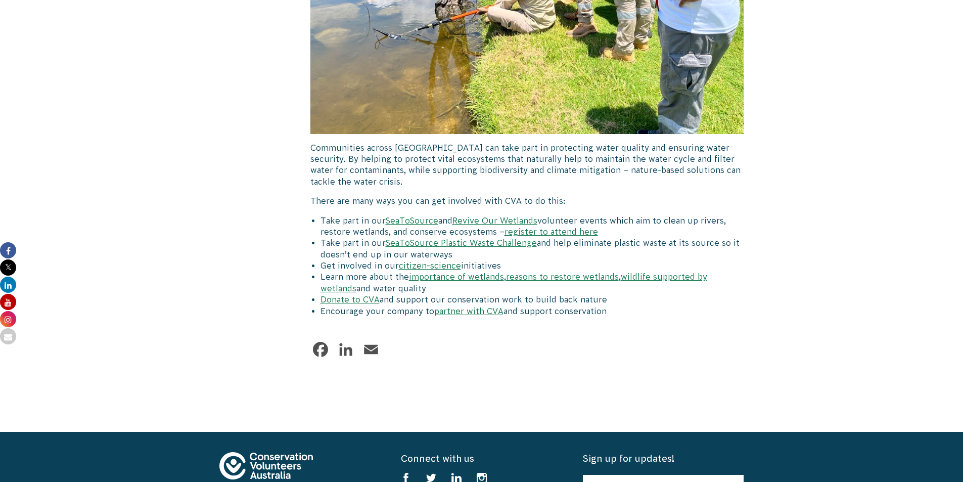
scroll to position [3888, 0]
